Goal: Transaction & Acquisition: Book appointment/travel/reservation

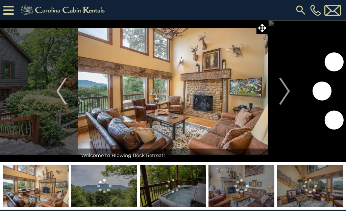
click at [283, 100] on img "Next" at bounding box center [285, 91] width 10 height 27
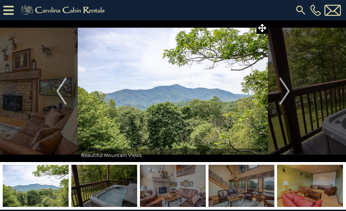
click at [287, 95] on img "Next" at bounding box center [285, 91] width 10 height 27
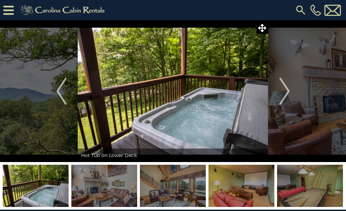
click at [286, 98] on img "Next" at bounding box center [285, 91] width 10 height 27
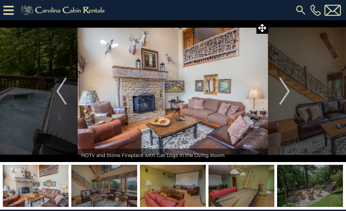
click at [287, 93] on img "Next" at bounding box center [285, 91] width 10 height 27
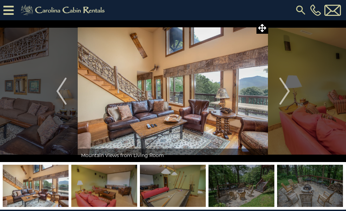
click at [285, 95] on img "Next" at bounding box center [285, 91] width 10 height 27
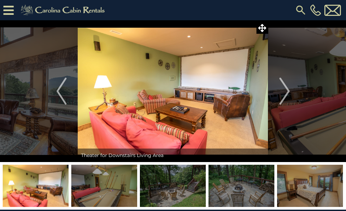
click at [285, 97] on img "Next" at bounding box center [285, 91] width 10 height 27
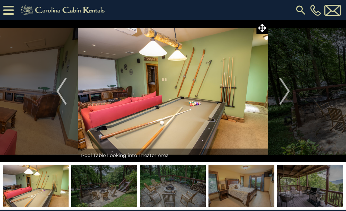
click at [286, 94] on img "Next" at bounding box center [285, 91] width 10 height 27
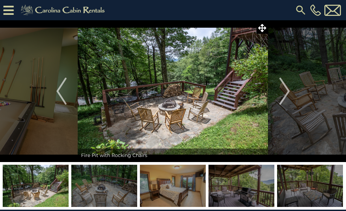
click at [286, 95] on img "Next" at bounding box center [285, 91] width 10 height 27
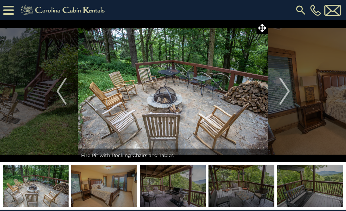
click at [285, 99] on img "Next" at bounding box center [285, 91] width 10 height 27
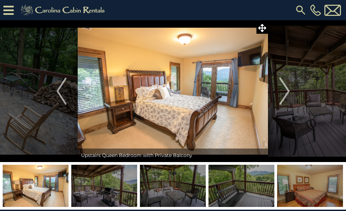
click at [286, 96] on img "Next" at bounding box center [285, 91] width 10 height 27
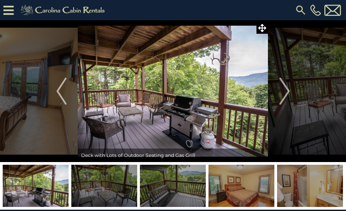
click at [286, 97] on img "Next" at bounding box center [285, 91] width 10 height 27
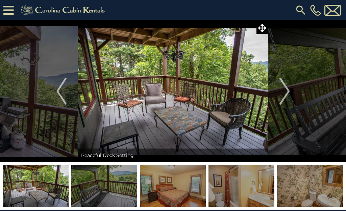
click at [286, 96] on img "Next" at bounding box center [285, 91] width 10 height 27
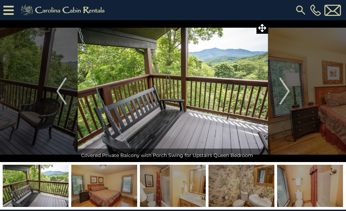
click at [284, 94] on img "Next" at bounding box center [285, 91] width 10 height 27
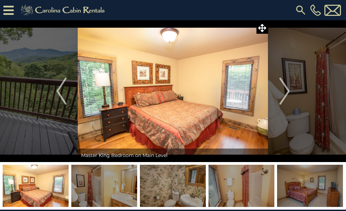
click at [286, 96] on img "Next" at bounding box center [285, 91] width 10 height 27
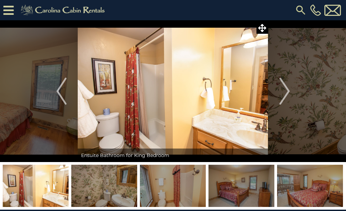
click at [287, 94] on img "Next" at bounding box center [285, 91] width 10 height 27
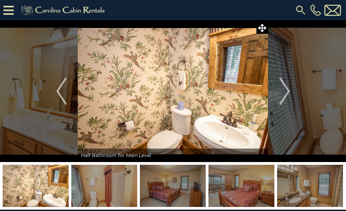
click at [284, 95] on img "Next" at bounding box center [285, 91] width 10 height 27
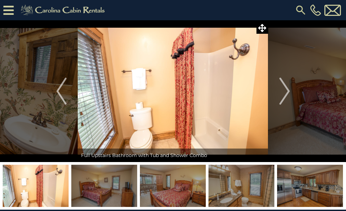
click at [287, 95] on img "Next" at bounding box center [285, 91] width 10 height 27
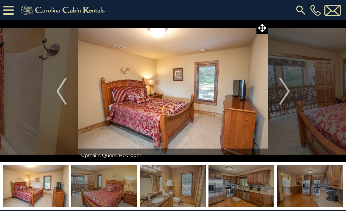
click at [286, 95] on img "Next" at bounding box center [285, 91] width 10 height 27
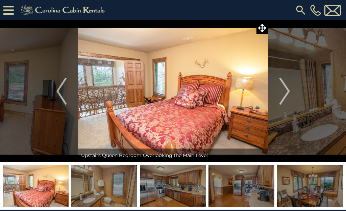
click at [284, 95] on img "Next" at bounding box center [285, 91] width 10 height 27
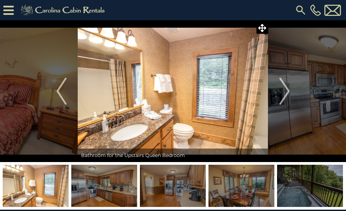
click at [62, 92] on img "Previous" at bounding box center [61, 91] width 10 height 27
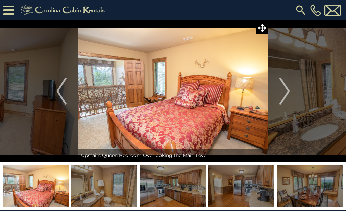
click at [286, 94] on img "Next" at bounding box center [285, 91] width 10 height 27
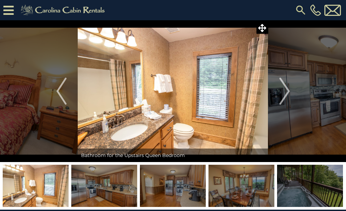
click at [285, 91] on img "Next" at bounding box center [285, 91] width 10 height 27
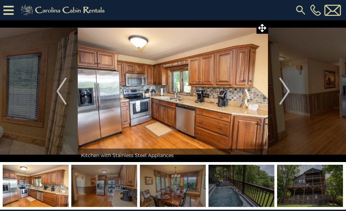
click at [285, 93] on img "Next" at bounding box center [285, 91] width 10 height 27
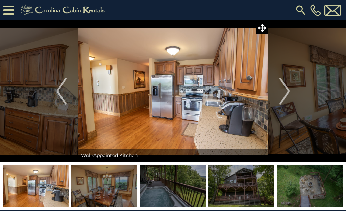
click at [287, 92] on img "Next" at bounding box center [285, 91] width 10 height 27
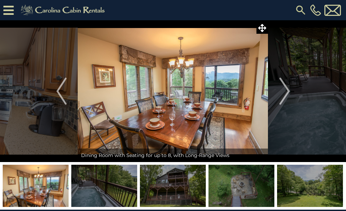
click at [288, 92] on img "Next" at bounding box center [285, 91] width 10 height 27
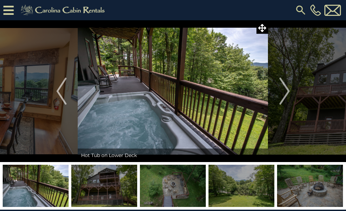
click at [285, 94] on img "Next" at bounding box center [285, 91] width 10 height 27
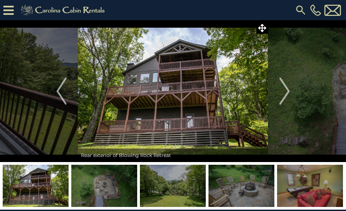
click at [286, 93] on img "Next" at bounding box center [285, 91] width 10 height 27
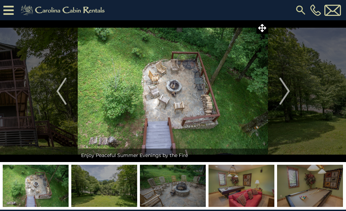
click at [286, 93] on img "Next" at bounding box center [285, 91] width 10 height 27
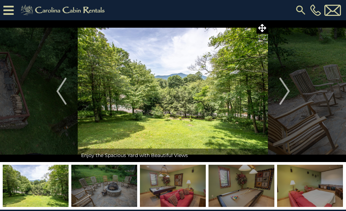
click at [286, 93] on img "Next" at bounding box center [285, 91] width 10 height 27
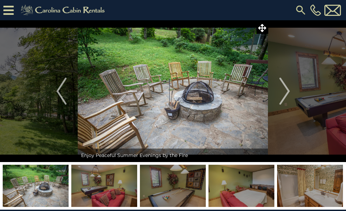
click at [283, 94] on img "Next" at bounding box center [285, 91] width 10 height 27
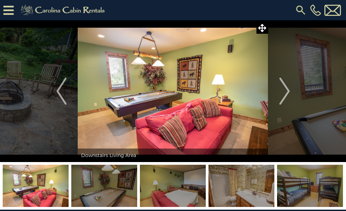
click at [283, 93] on img "Next" at bounding box center [285, 91] width 10 height 27
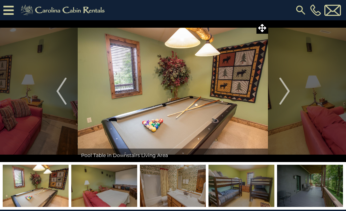
click at [285, 92] on img "Next" at bounding box center [285, 91] width 10 height 27
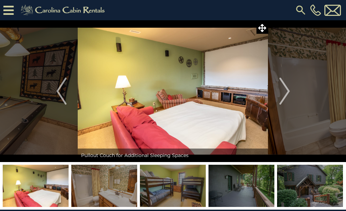
click at [285, 92] on img "Next" at bounding box center [285, 91] width 10 height 27
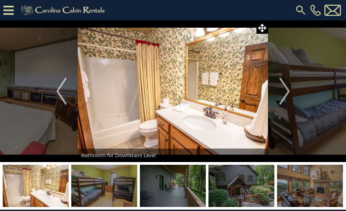
click at [288, 92] on img "Next" at bounding box center [285, 91] width 10 height 27
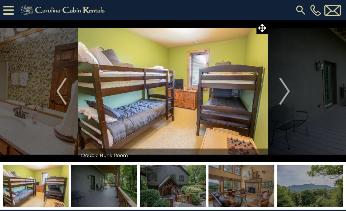
click at [286, 92] on img "Next" at bounding box center [285, 91] width 10 height 27
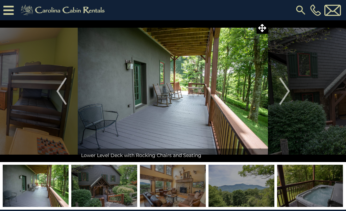
click at [63, 88] on img "Previous" at bounding box center [61, 91] width 10 height 27
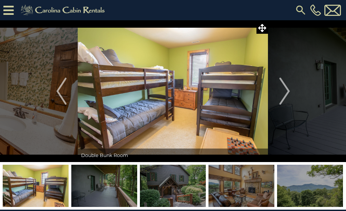
click at [61, 93] on img "Previous" at bounding box center [61, 91] width 10 height 27
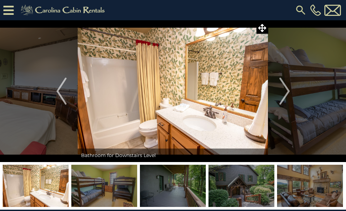
click at [61, 95] on img "Previous" at bounding box center [61, 91] width 10 height 27
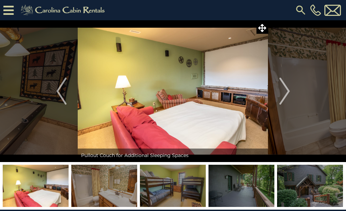
click at [57, 93] on img "Previous" at bounding box center [61, 91] width 10 height 27
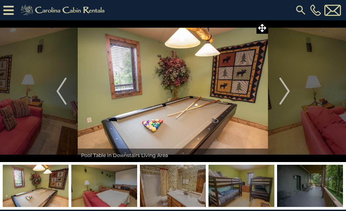
click at [58, 92] on img "Previous" at bounding box center [61, 91] width 10 height 27
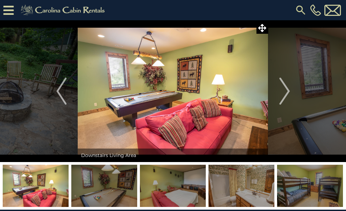
click at [59, 92] on img "Previous" at bounding box center [61, 91] width 10 height 27
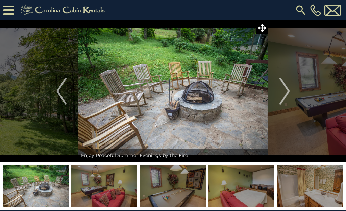
click at [64, 94] on img "Previous" at bounding box center [61, 91] width 10 height 27
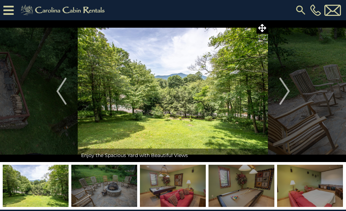
click at [57, 91] on img "Previous" at bounding box center [61, 91] width 10 height 27
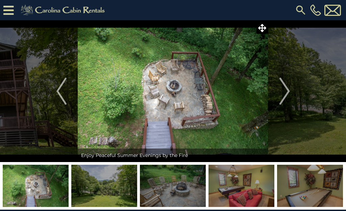
click at [62, 96] on img "Previous" at bounding box center [61, 91] width 10 height 27
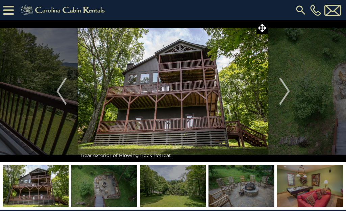
click at [61, 95] on img "Previous" at bounding box center [61, 91] width 10 height 27
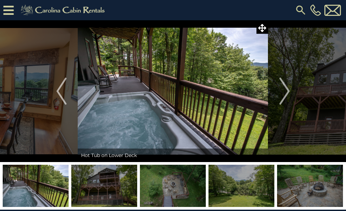
click at [58, 92] on img "Previous" at bounding box center [61, 91] width 10 height 27
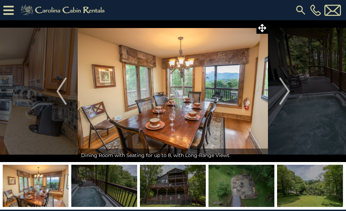
click at [10, 6] on icon at bounding box center [8, 10] width 10 height 12
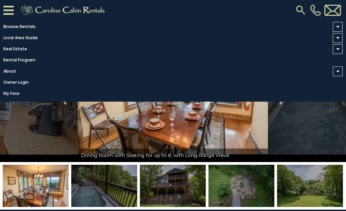
click at [213, 65] on link "Rental Program" at bounding box center [171, 59] width 343 height 9
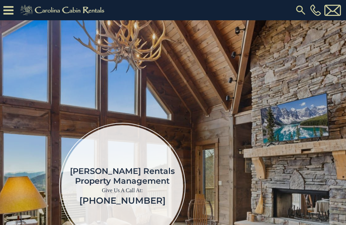
click at [10, 5] on icon at bounding box center [8, 10] width 10 height 12
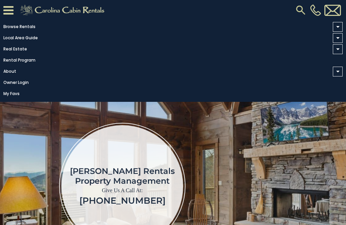
click at [27, 29] on link "Browse Rentals" at bounding box center [171, 26] width 343 height 9
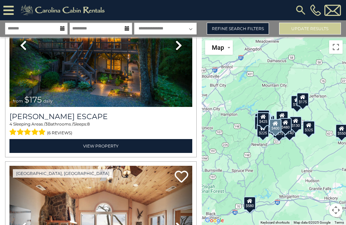
scroll to position [441, 0]
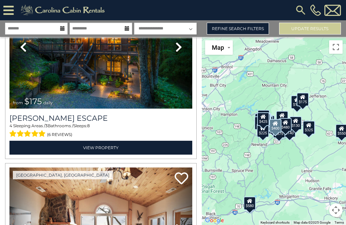
click at [13, 10] on icon at bounding box center [8, 10] width 10 height 12
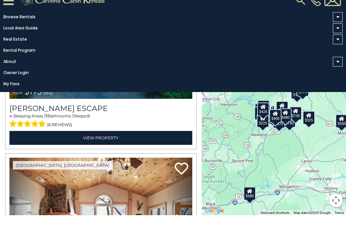
scroll to position [35, 0]
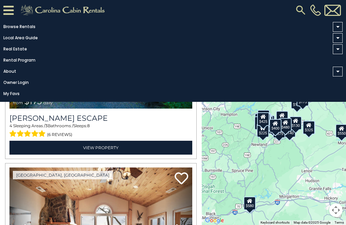
click at [13, 98] on link "My Favs" at bounding box center [171, 93] width 343 height 9
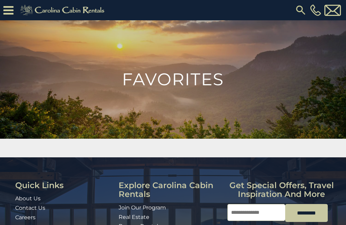
click at [15, 13] on link at bounding box center [63, 8] width 97 height 17
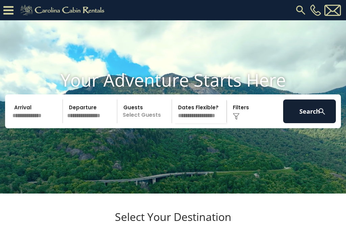
click at [13, 12] on icon at bounding box center [8, 10] width 10 height 12
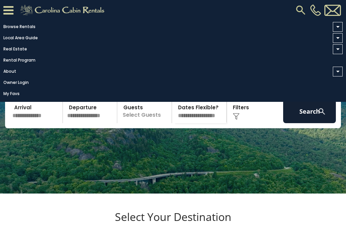
click at [12, 8] on icon at bounding box center [8, 10] width 10 height 12
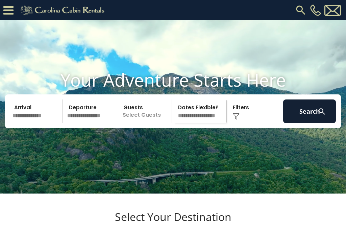
click at [9, 16] on icon at bounding box center [8, 10] width 10 height 12
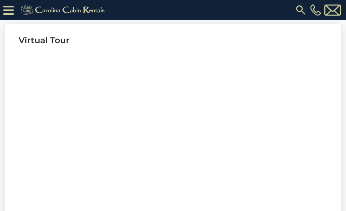
scroll to position [259, 0]
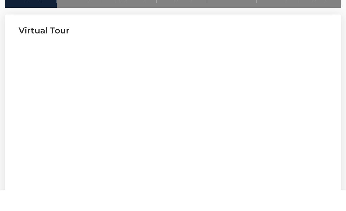
scroll to position [269, 0]
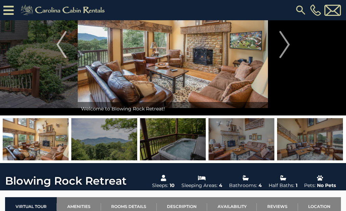
scroll to position [63, 0]
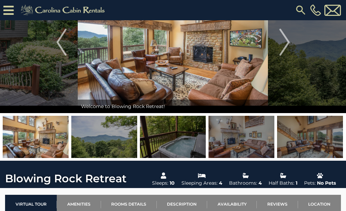
click at [314, 140] on img at bounding box center [310, 137] width 66 height 42
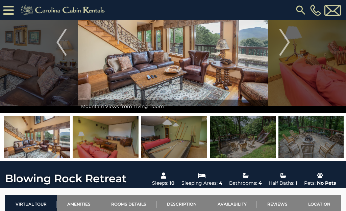
click at [117, 146] on img at bounding box center [106, 137] width 66 height 42
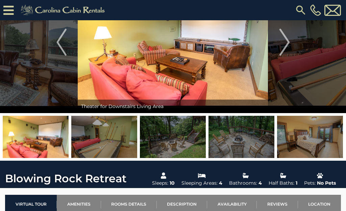
click at [108, 142] on img at bounding box center [104, 137] width 66 height 42
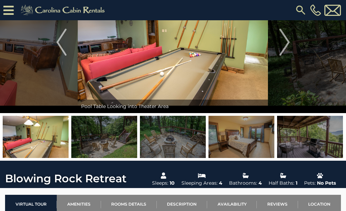
click at [248, 144] on img at bounding box center [242, 137] width 66 height 42
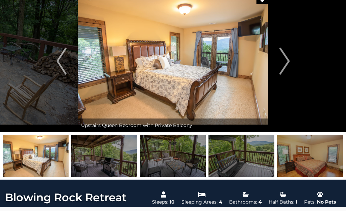
scroll to position [30, 0]
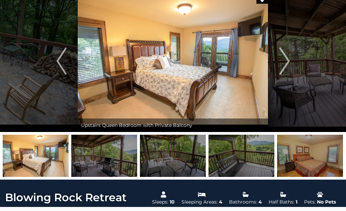
click at [311, 153] on img at bounding box center [310, 156] width 66 height 42
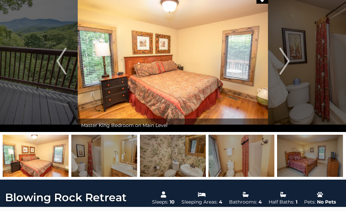
click at [318, 161] on img at bounding box center [310, 156] width 66 height 42
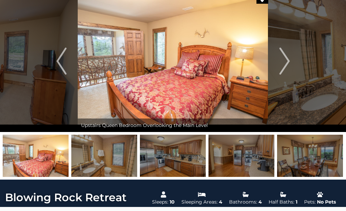
click at [67, 161] on img at bounding box center [36, 156] width 66 height 42
click at [179, 164] on img at bounding box center [173, 156] width 66 height 42
